Goal: Task Accomplishment & Management: Manage account settings

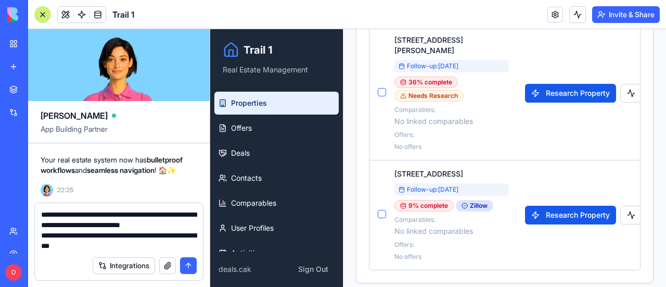
scroll to position [10228, 0]
click at [112, 246] on textarea "**********" at bounding box center [119, 230] width 156 height 42
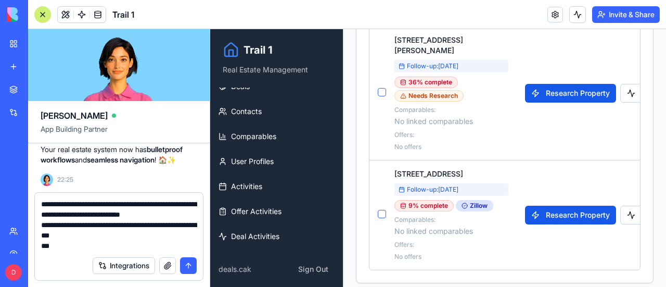
scroll to position [67, 0]
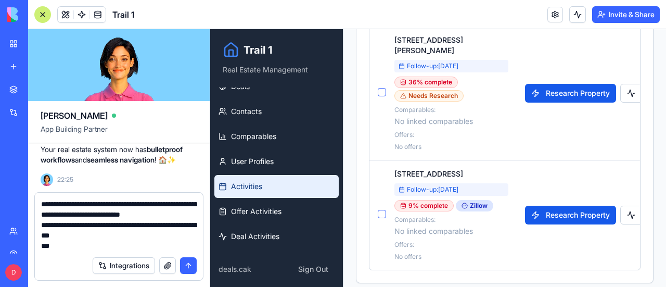
click at [264, 181] on link "Activities" at bounding box center [276, 186] width 124 height 23
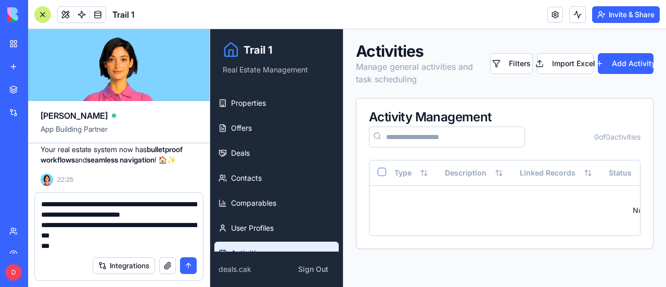
click at [53, 241] on textarea "**********" at bounding box center [119, 225] width 156 height 52
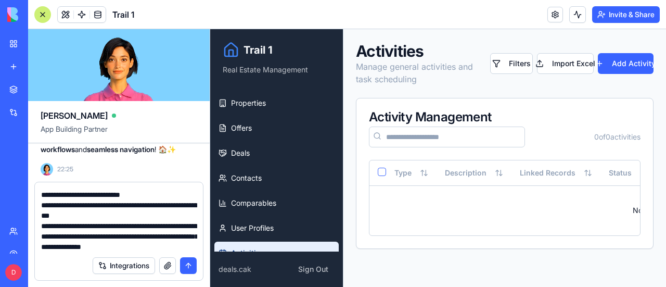
scroll to position [20, 0]
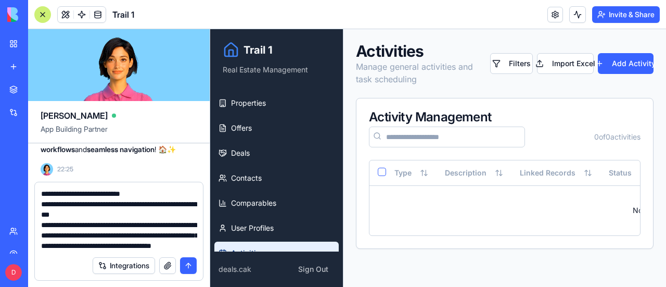
type textarea "**********"
click at [194, 264] on button "submit" at bounding box center [188, 265] width 17 height 17
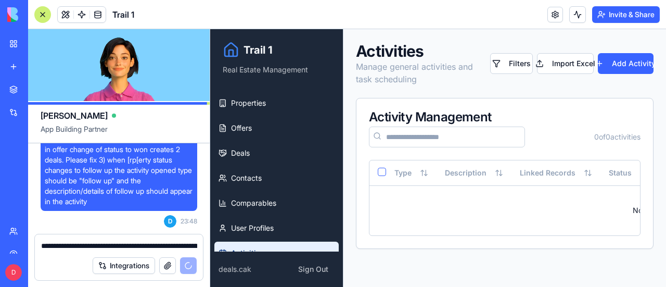
scroll to position [10380, 0]
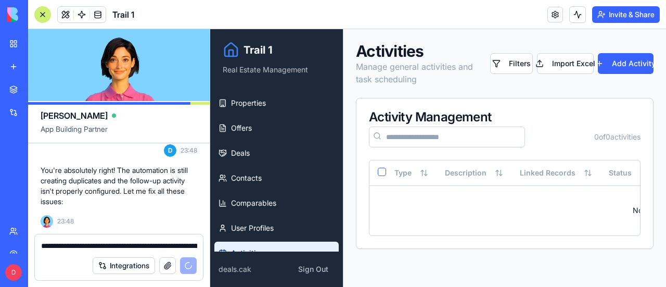
click at [65, 177] on p "You're absolutely right! The automation is still creating duplicates and the fo…" at bounding box center [119, 186] width 157 height 42
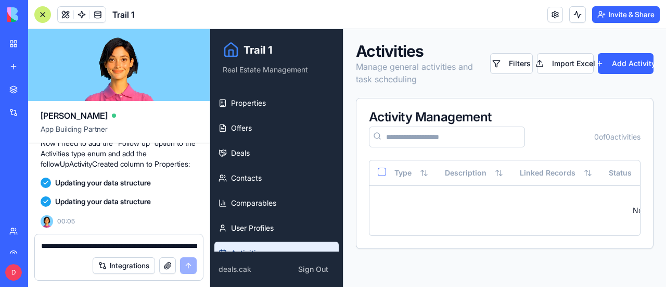
scroll to position [10701, 0]
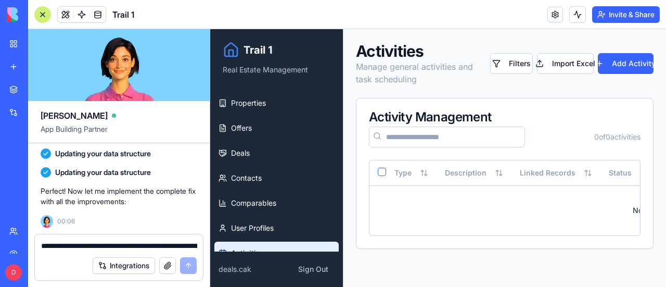
click at [68, 197] on p "Perfect! Now let me implement the complete fix with all the improvements:" at bounding box center [119, 196] width 157 height 21
click at [106, 248] on textarea "**********" at bounding box center [119, 245] width 156 height 10
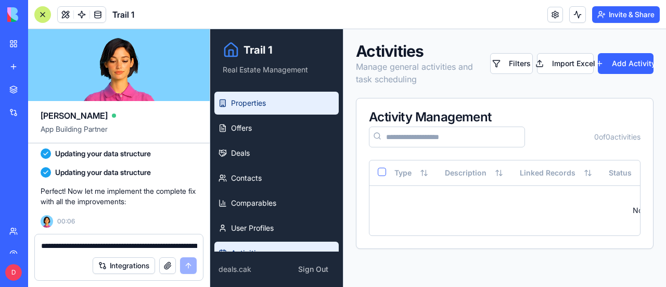
click at [260, 104] on span "Properties" at bounding box center [248, 103] width 35 height 10
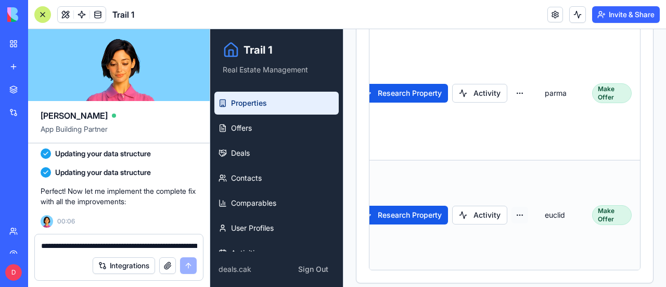
scroll to position [508, 0]
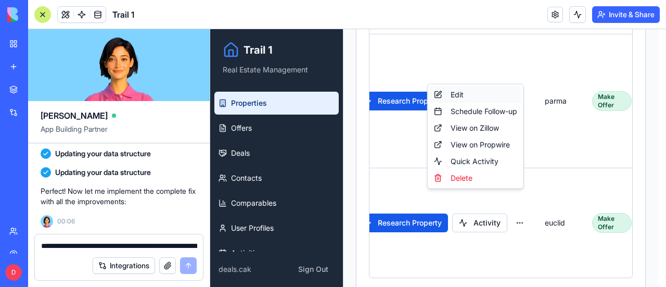
click at [464, 93] on div "Edit" at bounding box center [476, 94] width 92 height 17
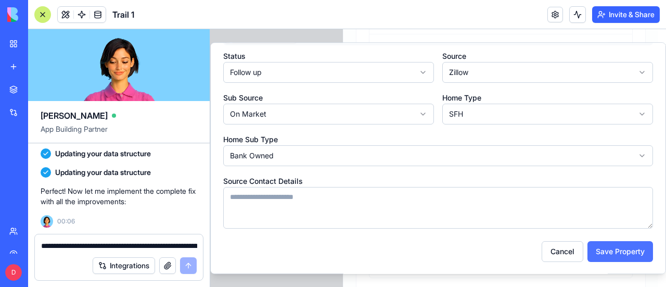
click at [610, 253] on button "Save Property" at bounding box center [620, 251] width 66 height 21
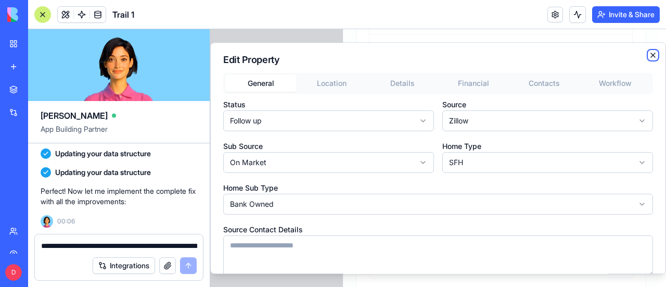
click at [649, 56] on icon "button" at bounding box center [653, 55] width 8 height 8
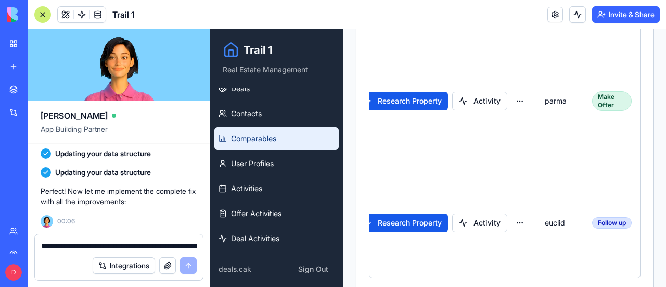
scroll to position [67, 0]
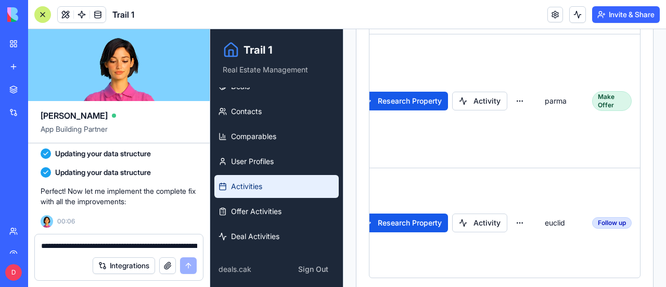
click at [253, 183] on span "Activities" at bounding box center [246, 186] width 31 height 10
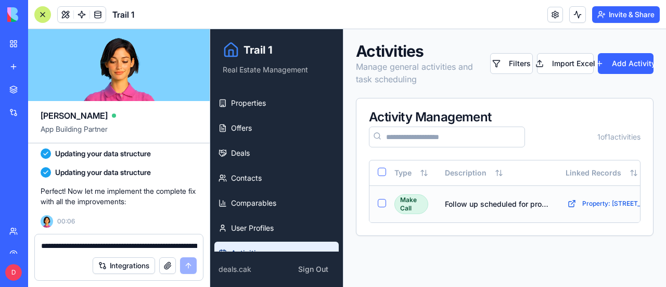
click at [380, 201] on button "Select row" at bounding box center [382, 203] width 8 height 8
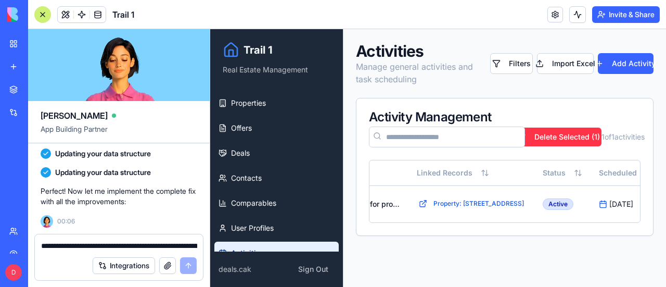
scroll to position [0, 418]
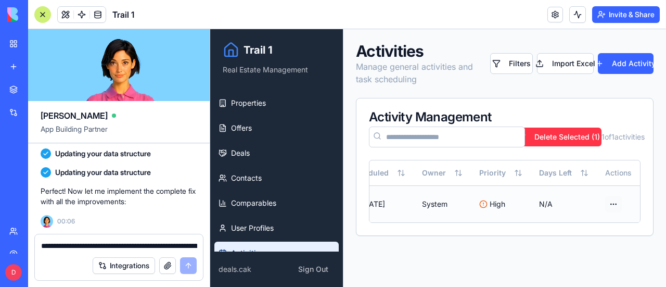
click at [614, 202] on html "Trail 1 Real Estate Management Properties Offers Deals Contacts Comparables Use…" at bounding box center [438, 157] width 456 height 257
click at [584, 222] on div "Edit" at bounding box center [588, 224] width 61 height 17
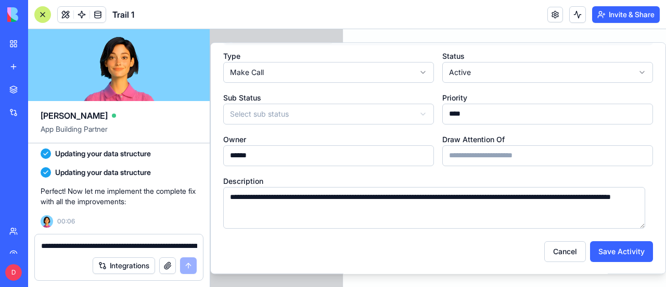
scroll to position [0, 0]
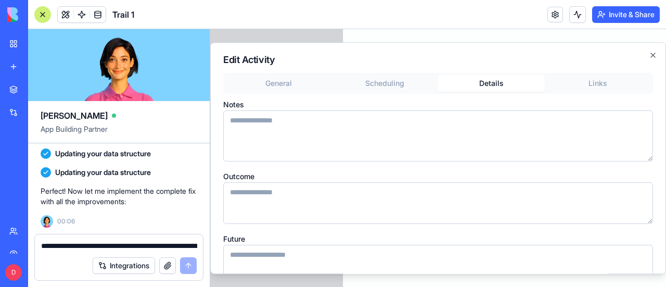
click at [486, 85] on button "Details" at bounding box center [491, 83] width 107 height 17
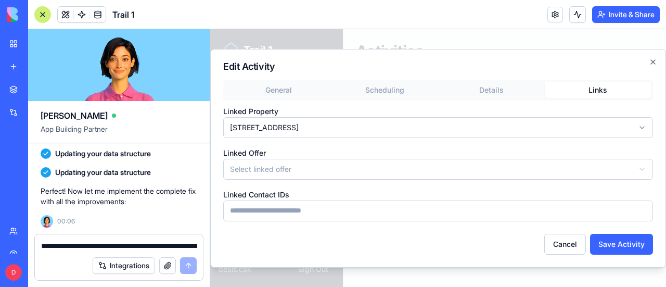
click at [592, 86] on button "Links" at bounding box center [598, 90] width 107 height 17
click at [656, 62] on icon "button" at bounding box center [653, 62] width 8 height 8
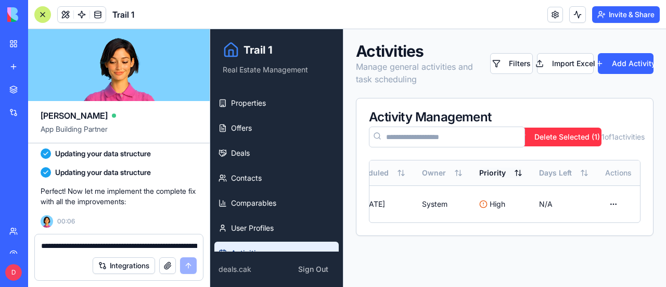
click at [496, 173] on button "Priority" at bounding box center [500, 172] width 43 height 10
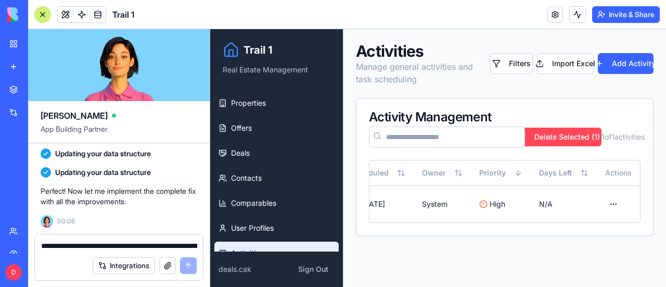
click at [559, 134] on button "Delete Selected ( 1 )" at bounding box center [559, 136] width 86 height 19
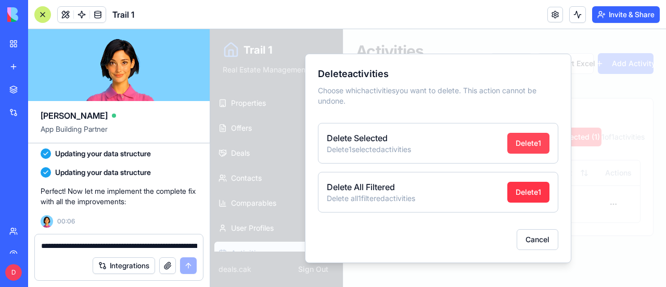
click at [532, 144] on button "Delete 1" at bounding box center [528, 143] width 42 height 21
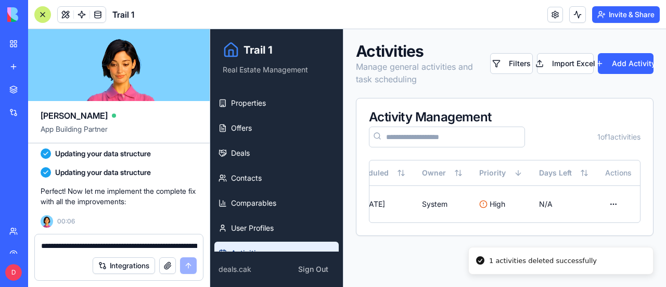
scroll to position [0, 309]
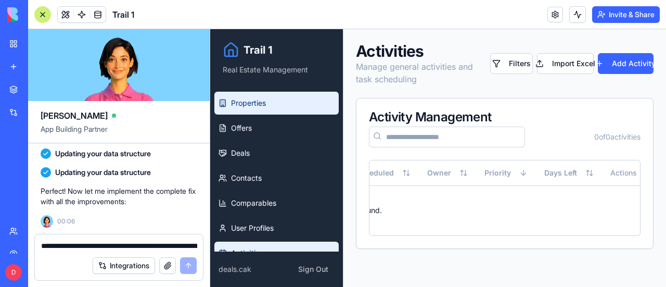
click at [276, 105] on link "Properties" at bounding box center [276, 103] width 124 height 23
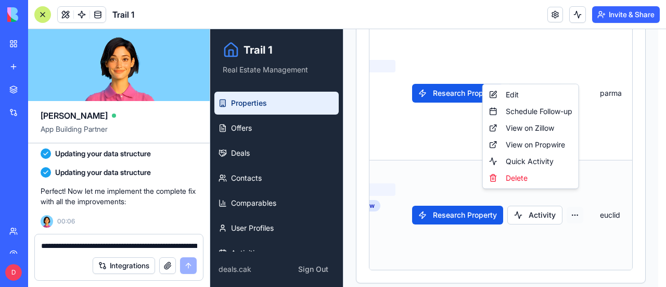
scroll to position [508, 0]
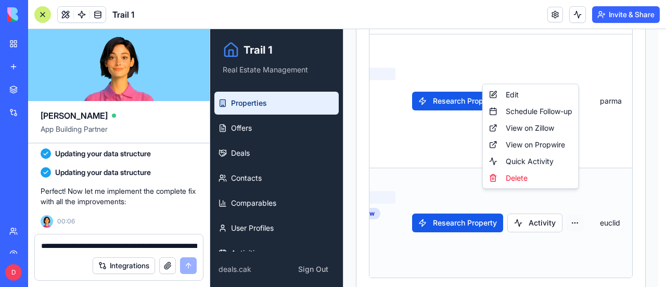
click at [512, 91] on div "Edit" at bounding box center [531, 94] width 92 height 17
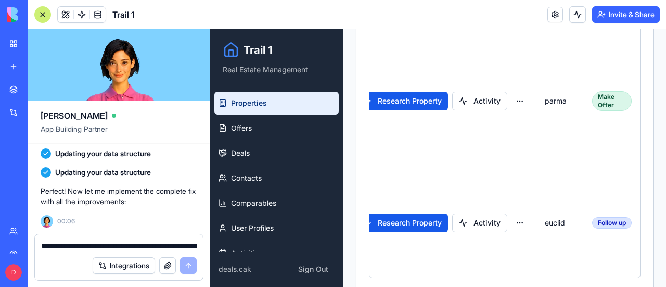
scroll to position [0, 215]
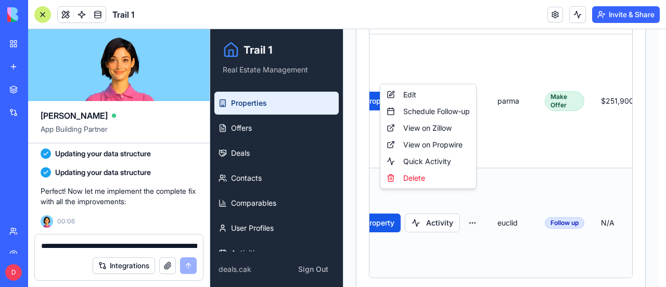
click at [426, 95] on div "Edit" at bounding box center [428, 94] width 92 height 17
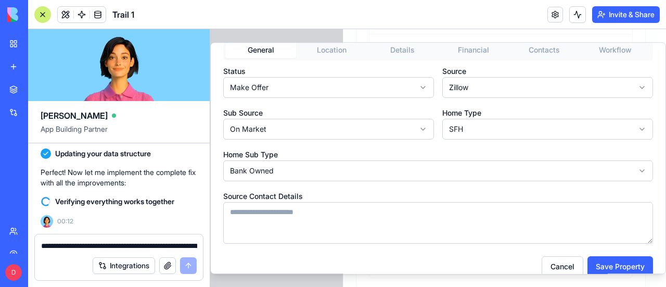
scroll to position [48, 0]
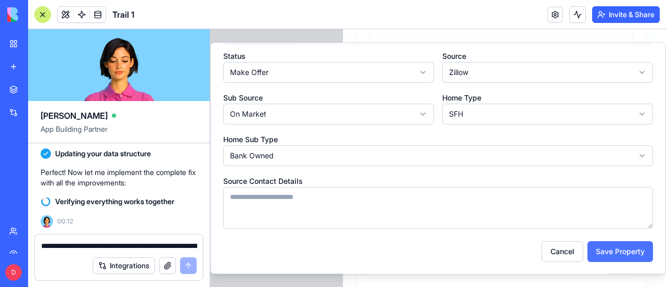
click at [605, 247] on button "Save Property" at bounding box center [620, 251] width 66 height 21
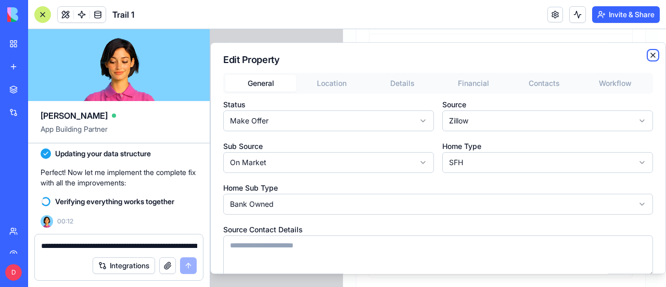
click at [649, 51] on icon "button" at bounding box center [653, 55] width 8 height 8
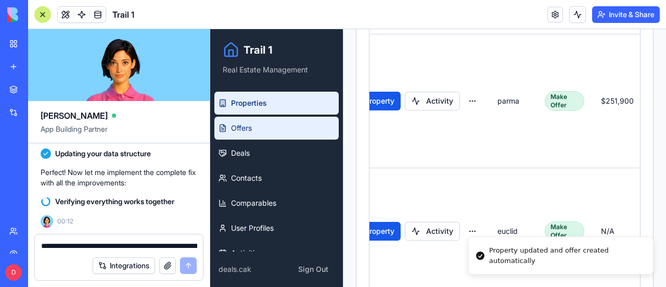
click at [254, 128] on link "Offers" at bounding box center [276, 128] width 124 height 23
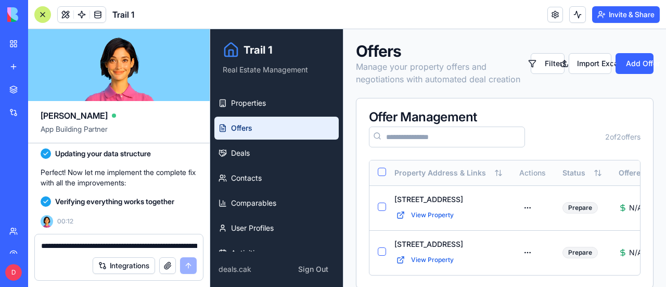
click at [382, 167] on button "Select all" at bounding box center [382, 171] width 8 height 8
click at [565, 142] on div "2 of 2 offers" at bounding box center [505, 136] width 272 height 21
click at [386, 170] on th "Property Address & Links" at bounding box center [448, 172] width 125 height 25
click at [383, 170] on button "Select all" at bounding box center [382, 171] width 8 height 8
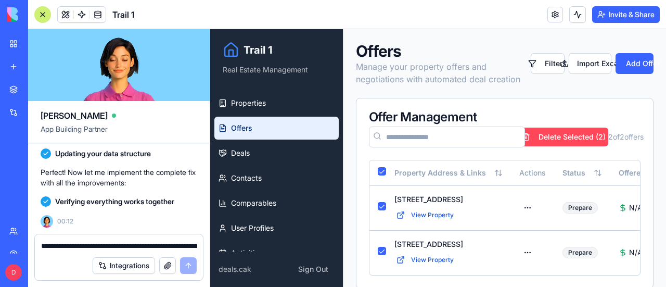
click at [561, 135] on button "Delete Selected ( 2 )" at bounding box center [563, 136] width 89 height 19
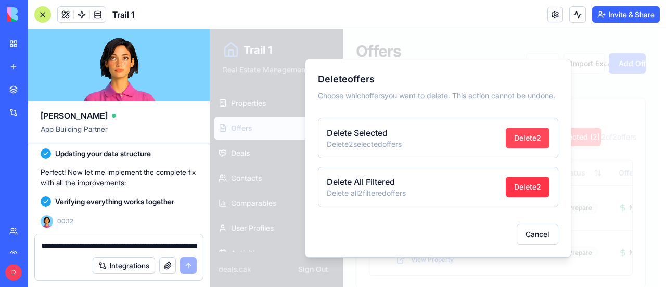
click at [526, 144] on button "Delete 2" at bounding box center [528, 137] width 44 height 21
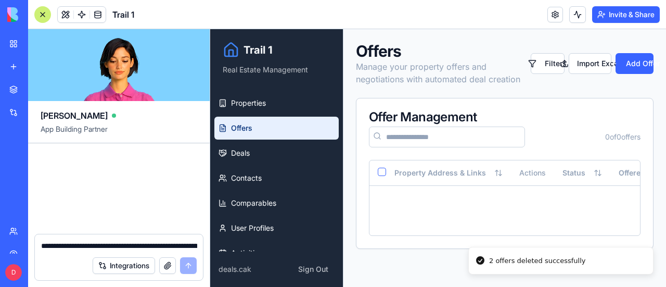
scroll to position [11437, 0]
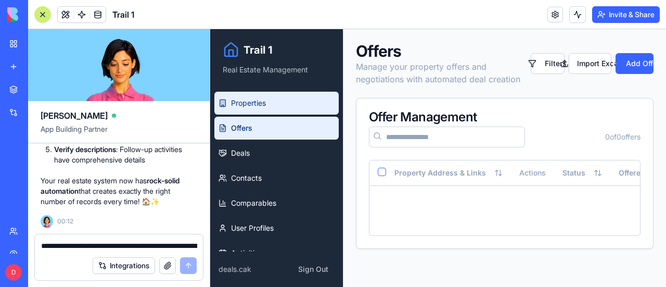
click at [249, 98] on span "Properties" at bounding box center [248, 103] width 35 height 10
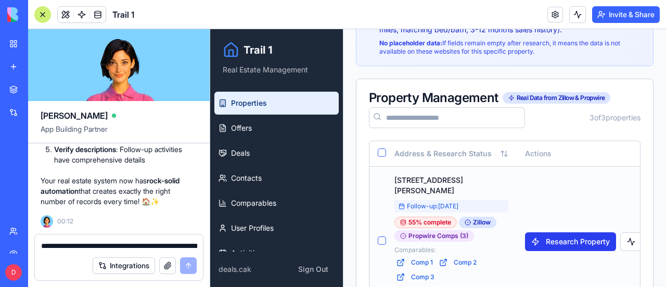
scroll to position [260, 0]
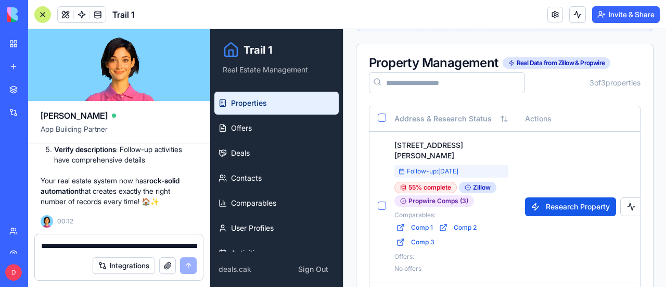
click at [42, 11] on div at bounding box center [42, 14] width 17 height 17
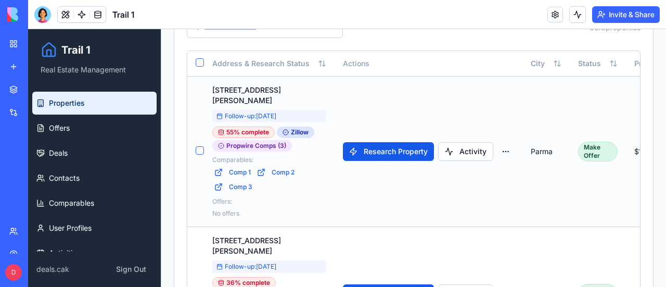
scroll to position [258, 0]
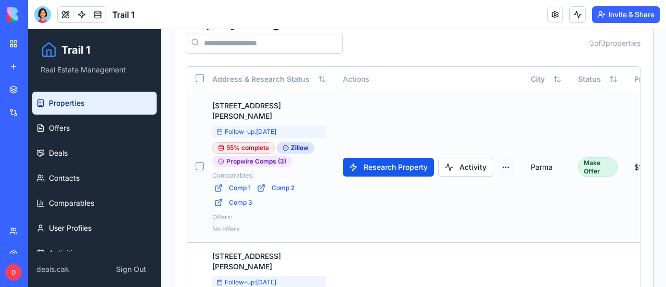
click at [504, 162] on html "Trail 1 Real Estate Management Properties Offers Deals Contacts Comparables Use…" at bounding box center [347, 141] width 638 height 740
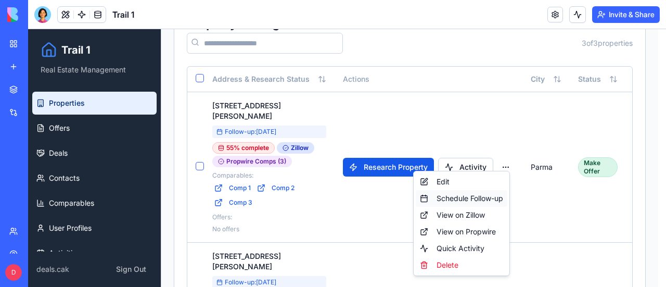
click at [447, 200] on div "Schedule Follow-up" at bounding box center [462, 198] width 92 height 17
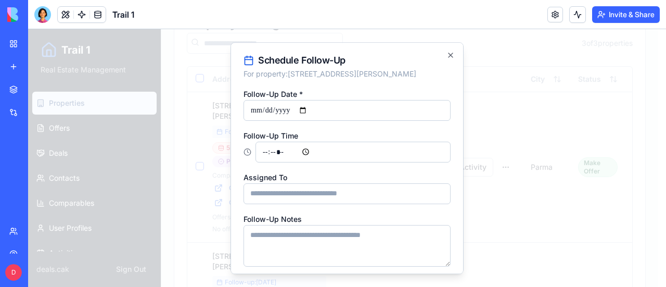
click at [372, 111] on input "Follow-Up Date *" at bounding box center [346, 110] width 207 height 21
type input "**********"
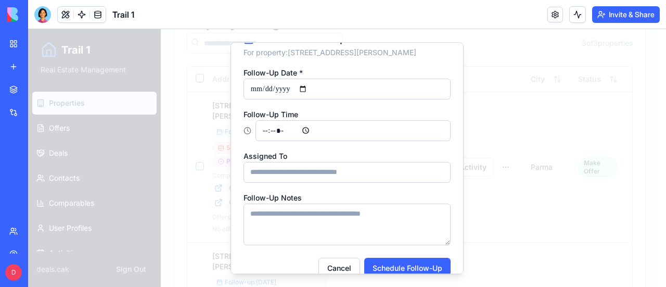
scroll to position [38, 0]
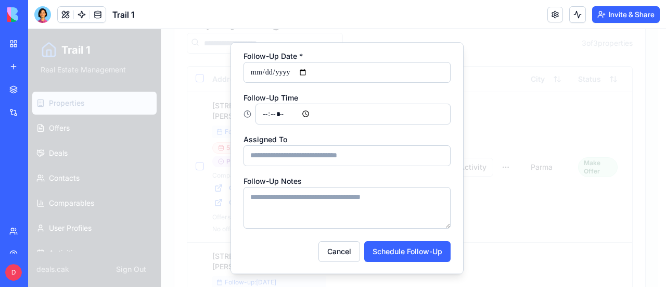
click at [301, 198] on textarea "Follow-Up Notes" at bounding box center [346, 208] width 207 height 42
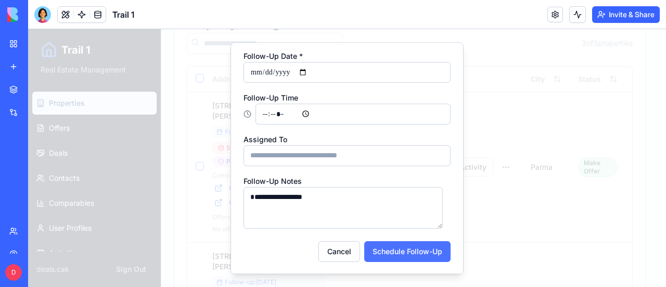
type textarea "**********"
click at [403, 251] on button "Schedule Follow-Up" at bounding box center [407, 251] width 86 height 21
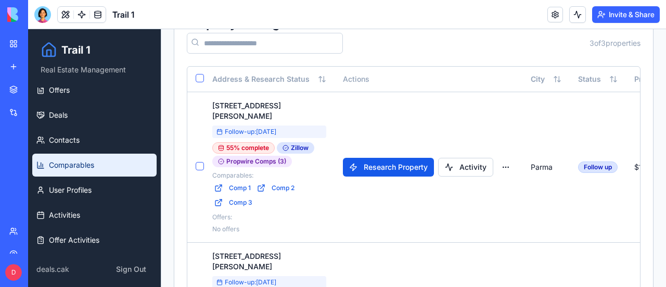
scroll to position [52, 0]
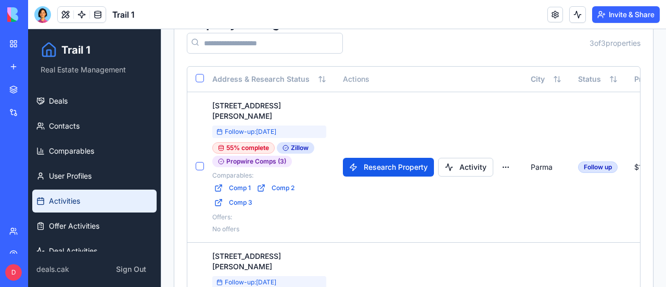
click at [71, 202] on span "Activities" at bounding box center [64, 201] width 31 height 10
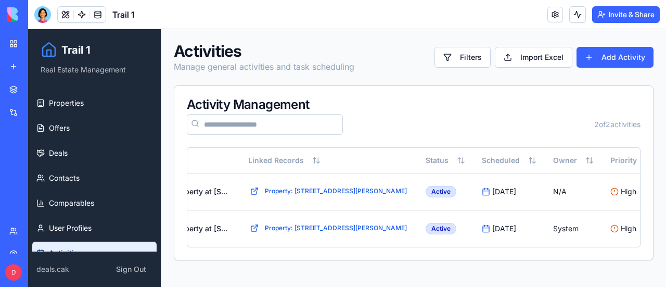
scroll to position [0, 216]
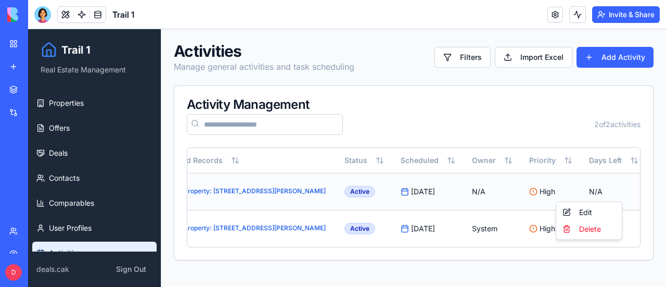
click at [615, 188] on html "Trail 1 Real Estate Management Properties Offers Deals Contacts Comparables Use…" at bounding box center [347, 157] width 638 height 257
click at [583, 211] on div "Edit" at bounding box center [588, 212] width 61 height 17
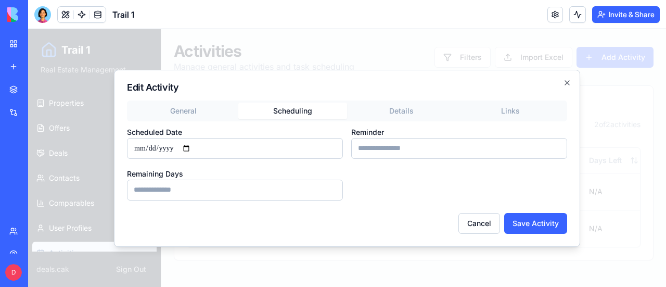
click at [303, 82] on div "**********" at bounding box center [347, 158] width 466 height 177
click at [294, 111] on button "Scheduling" at bounding box center [292, 110] width 109 height 17
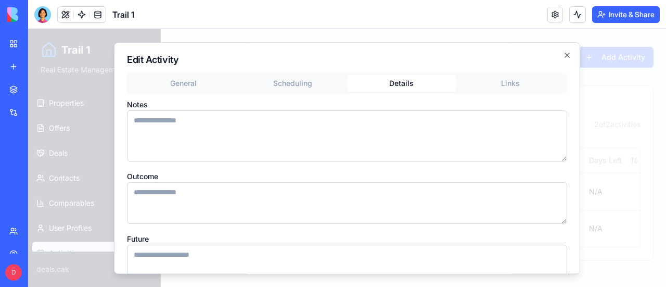
click at [403, 109] on div "General Scheduling Details Links Notes Outcome Future Files" at bounding box center [347, 200] width 440 height 255
click at [565, 56] on icon "button" at bounding box center [567, 55] width 4 height 4
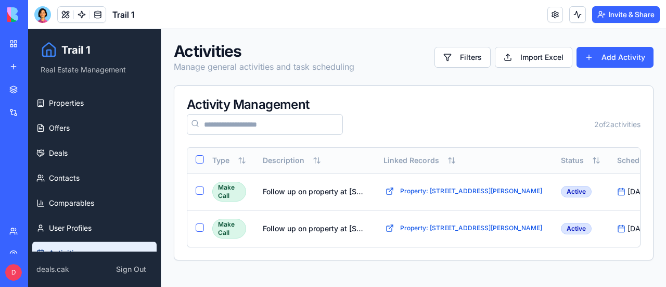
click at [199, 159] on button "Select all" at bounding box center [200, 159] width 8 height 8
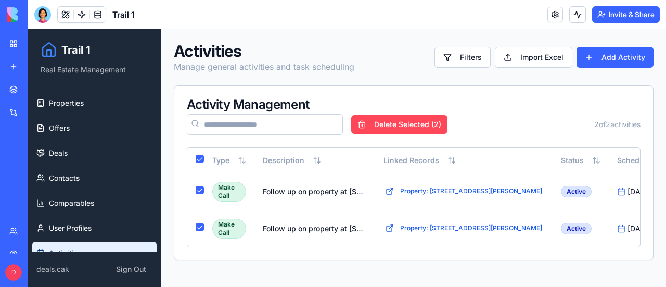
click at [401, 122] on button "Delete Selected ( 2 )" at bounding box center [399, 124] width 96 height 19
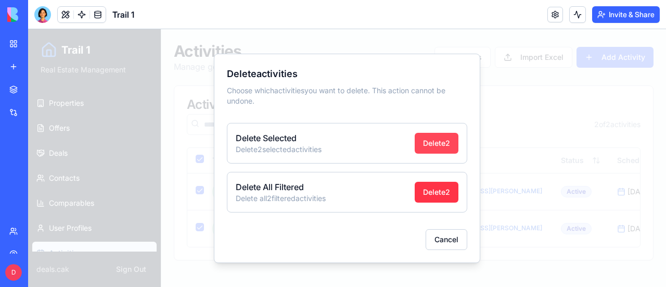
click at [440, 140] on button "Delete 2" at bounding box center [437, 143] width 44 height 21
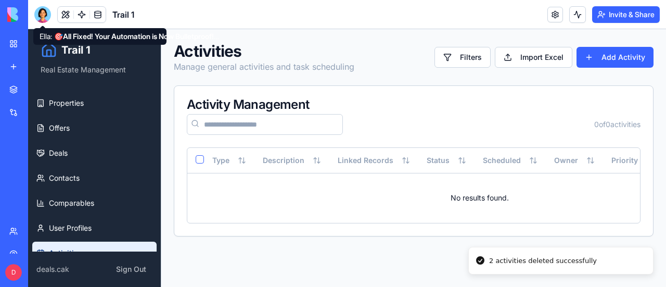
click at [44, 12] on div at bounding box center [42, 14] width 17 height 17
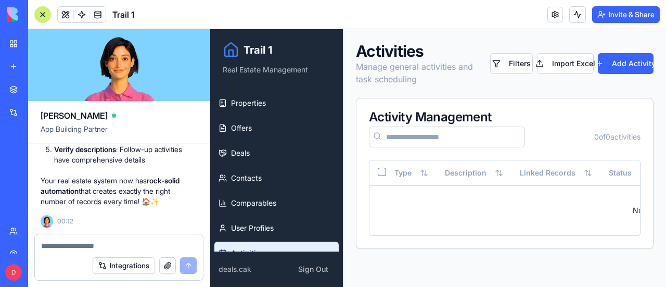
click at [131, 242] on textarea at bounding box center [119, 245] width 156 height 10
type textarea "*"
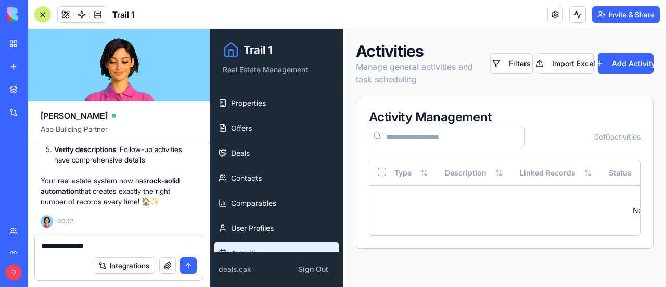
type textarea "**********"
click at [188, 263] on button "submit" at bounding box center [188, 265] width 17 height 17
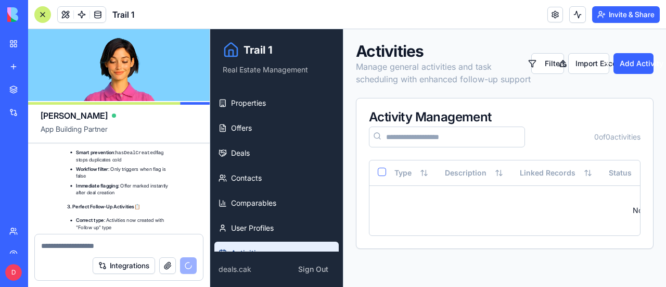
scroll to position [12476, 0]
